Goal: Information Seeking & Learning: Learn about a topic

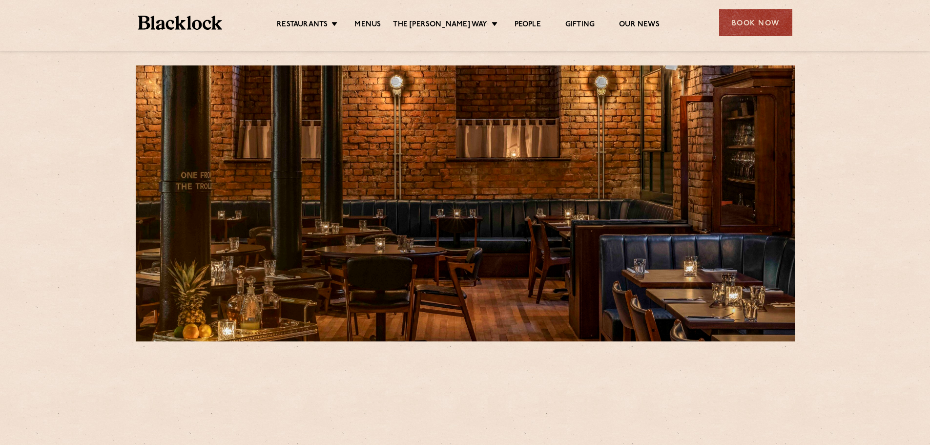
scroll to position [244, 0]
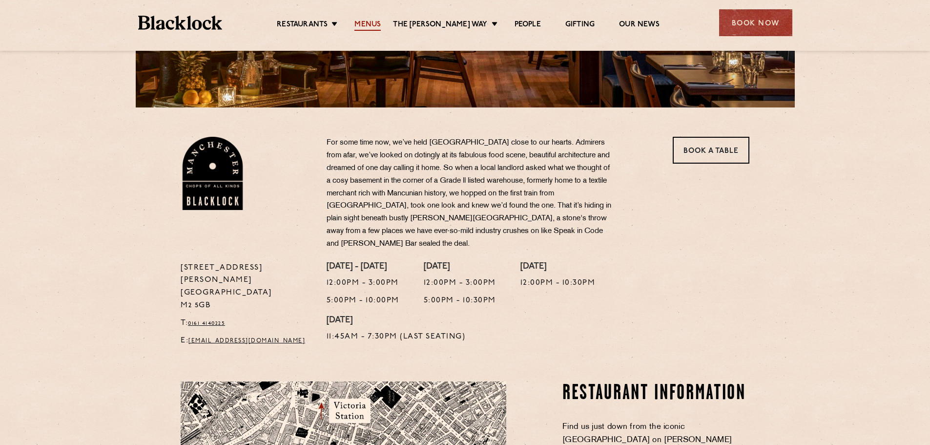
click at [381, 28] on link "Menus" at bounding box center [367, 25] width 26 height 11
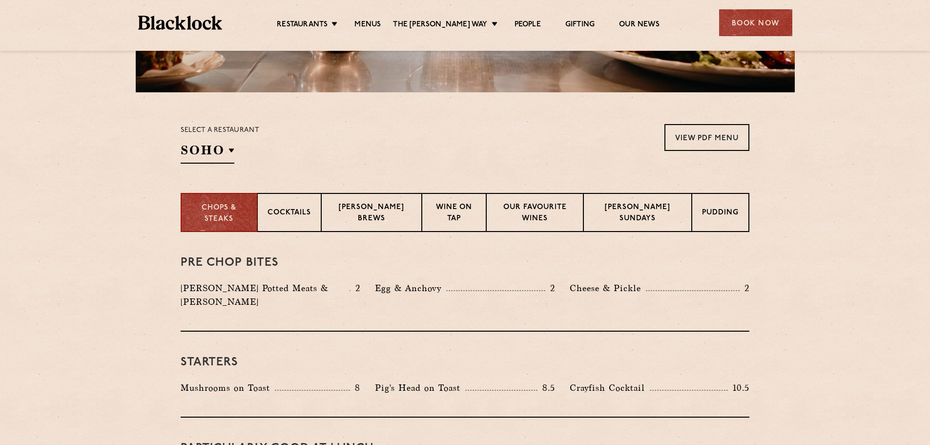
scroll to position [342, 0]
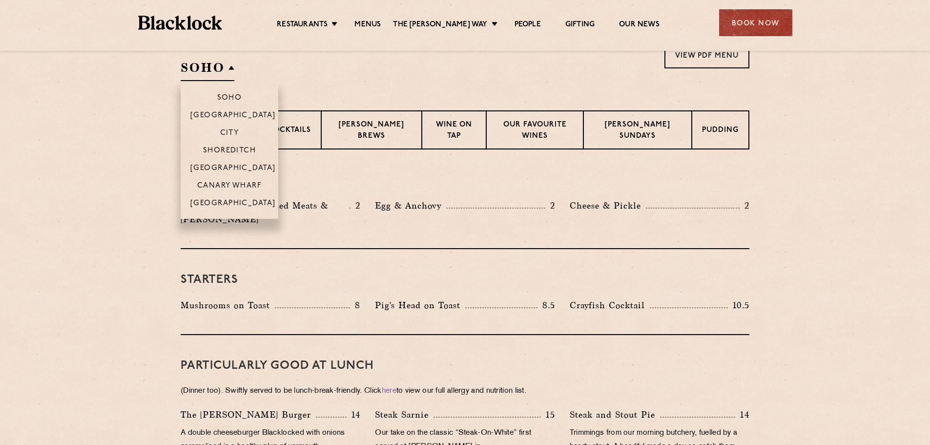
click at [234, 63] on h2 "SOHO" at bounding box center [208, 70] width 54 height 22
click at [229, 205] on p "[GEOGRAPHIC_DATA]" at bounding box center [232, 204] width 85 height 10
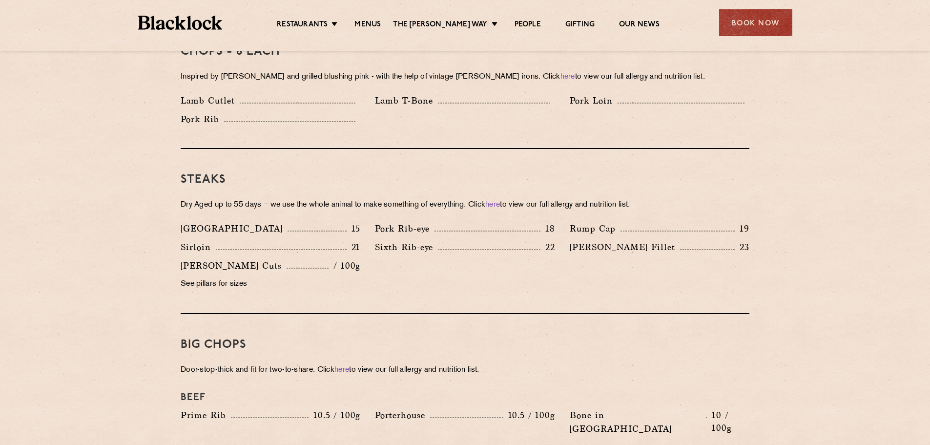
scroll to position [830, 0]
click at [193, 277] on p "See pillars for sizes" at bounding box center [271, 284] width 180 height 14
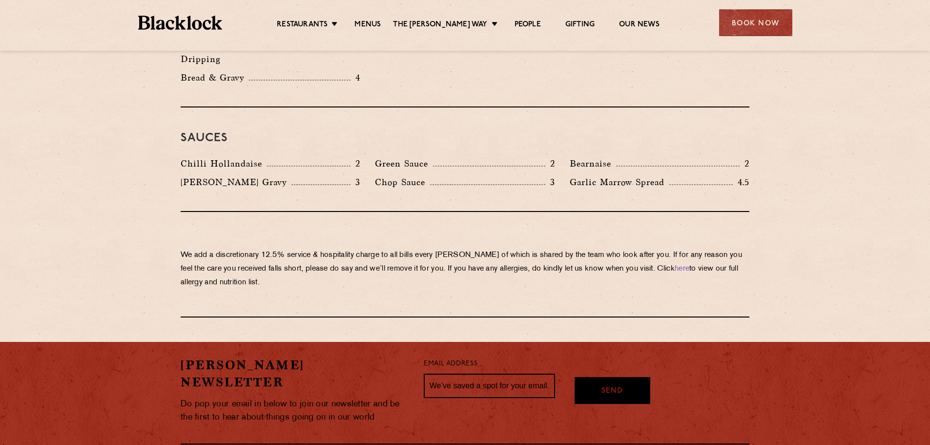
scroll to position [1679, 0]
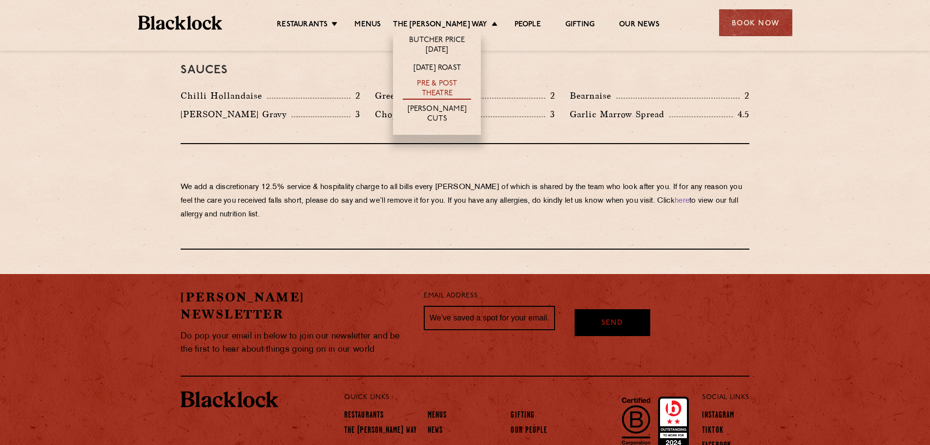
click at [456, 84] on link "Pre & Post Theatre" at bounding box center [437, 89] width 68 height 21
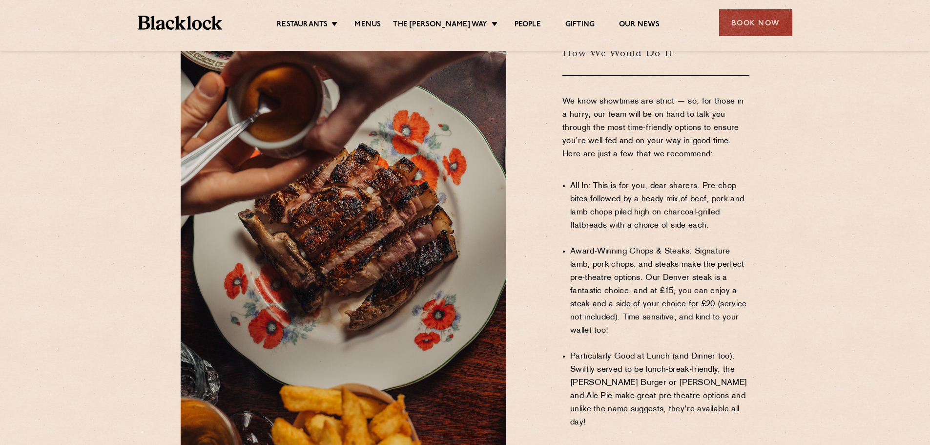
scroll to position [586, 0]
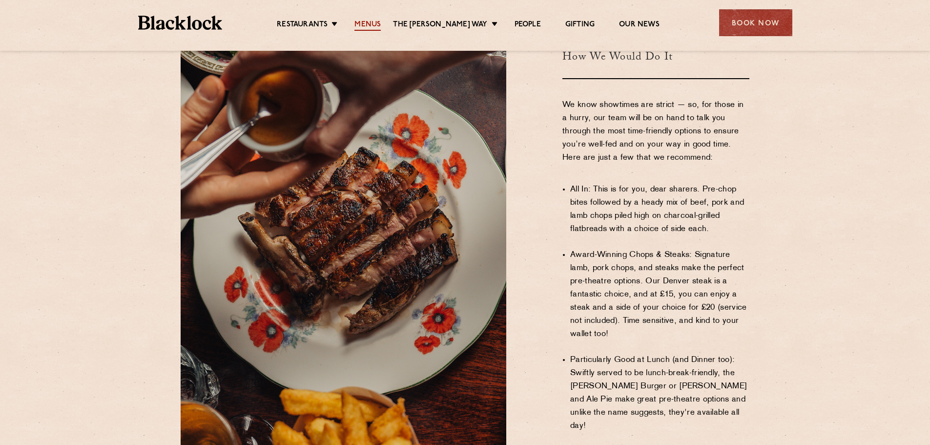
click at [381, 22] on link "Menus" at bounding box center [367, 25] width 26 height 11
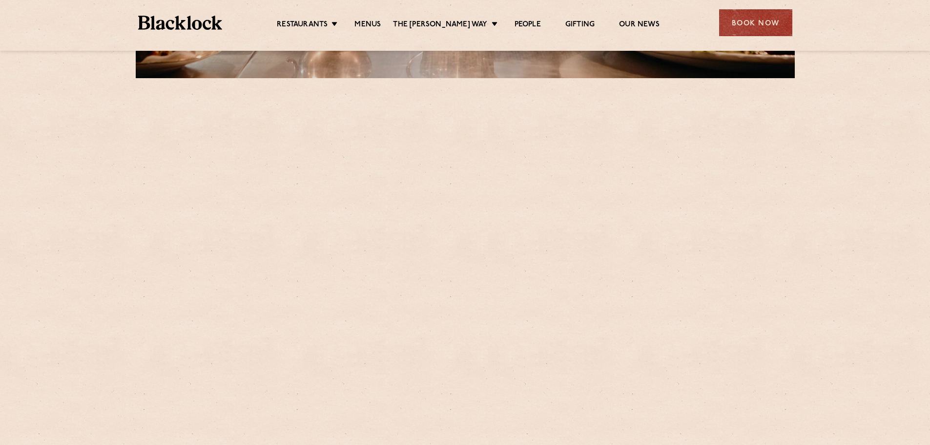
scroll to position [342, 0]
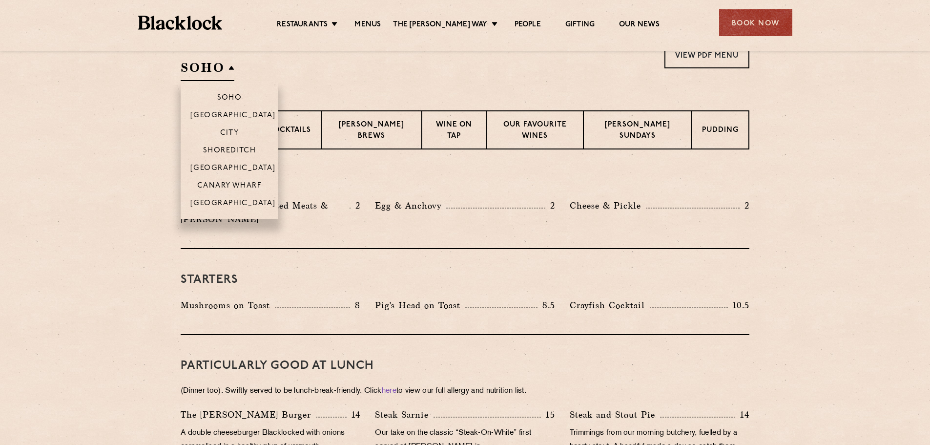
click at [206, 65] on h2 "SOHO" at bounding box center [208, 70] width 54 height 22
click at [248, 201] on p "[GEOGRAPHIC_DATA]" at bounding box center [232, 204] width 85 height 10
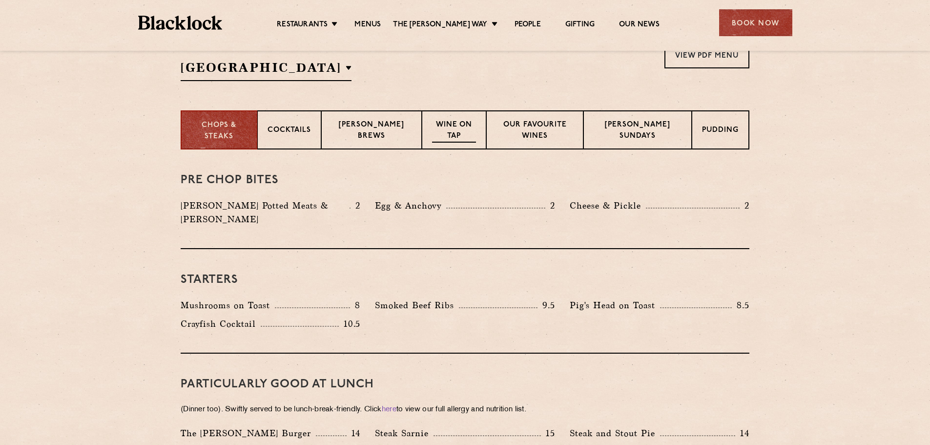
click at [440, 127] on p "Wine on Tap" at bounding box center [453, 131] width 43 height 23
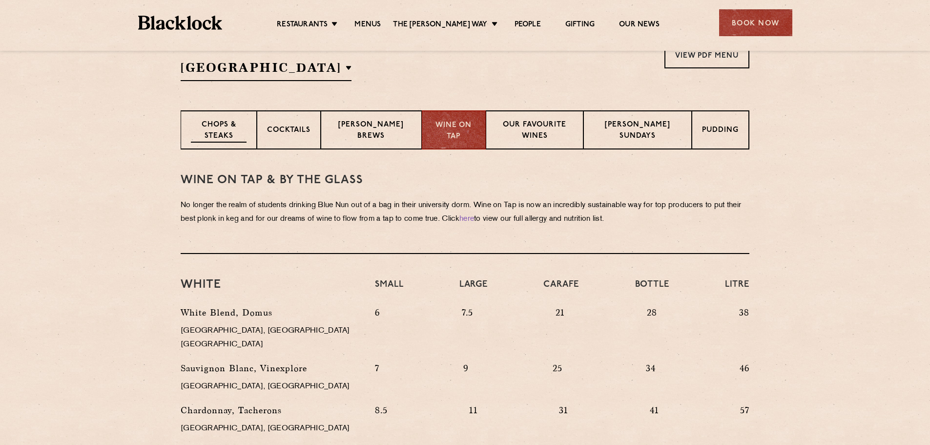
click at [211, 138] on p "Chops & Steaks" at bounding box center [219, 131] width 56 height 23
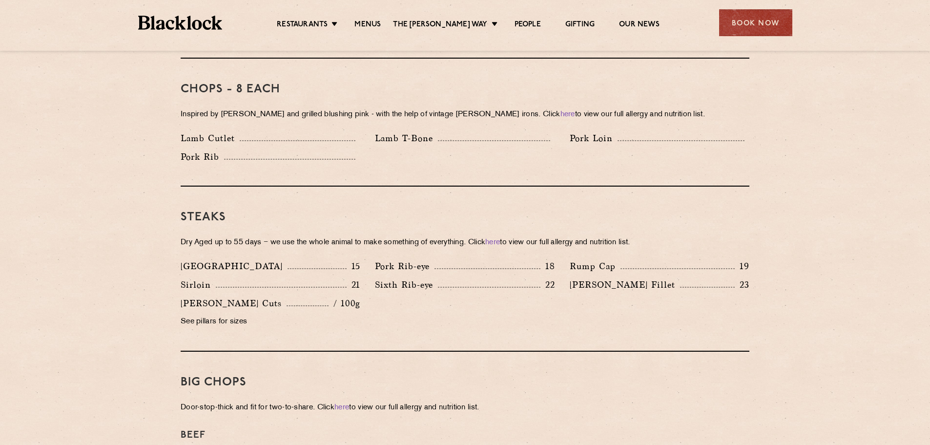
scroll to position [879, 0]
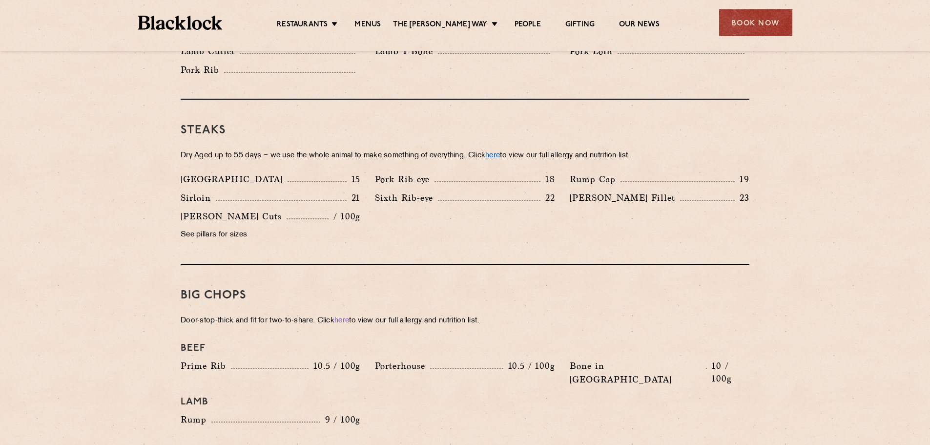
click at [500, 152] on link "here" at bounding box center [492, 155] width 15 height 7
click at [205, 228] on p "See pillars for sizes" at bounding box center [271, 235] width 180 height 14
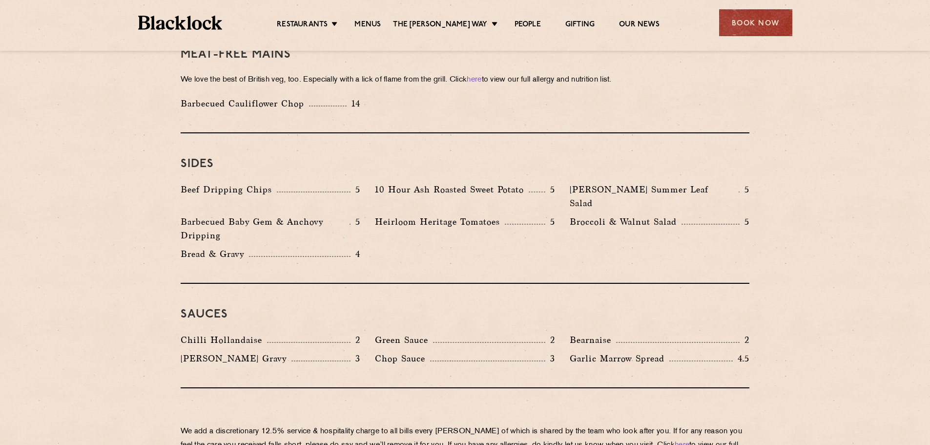
scroll to position [1142, 0]
